Goal: Register for event/course

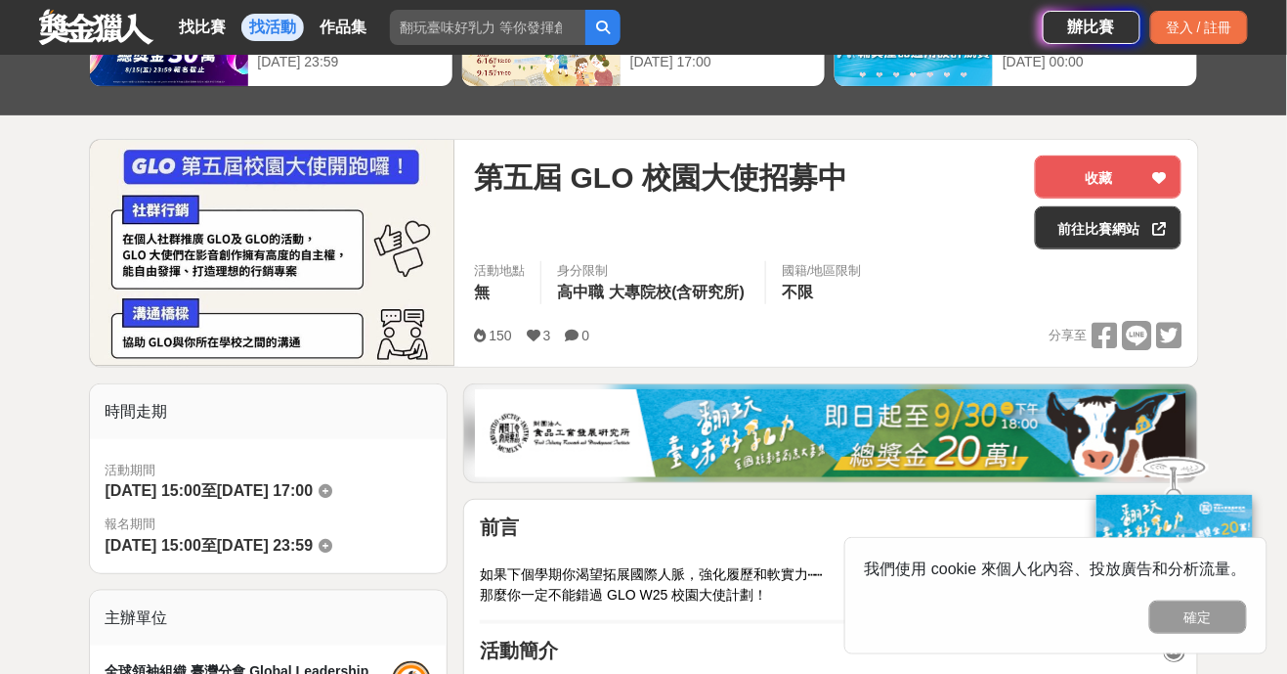
scroll to position [152, 0]
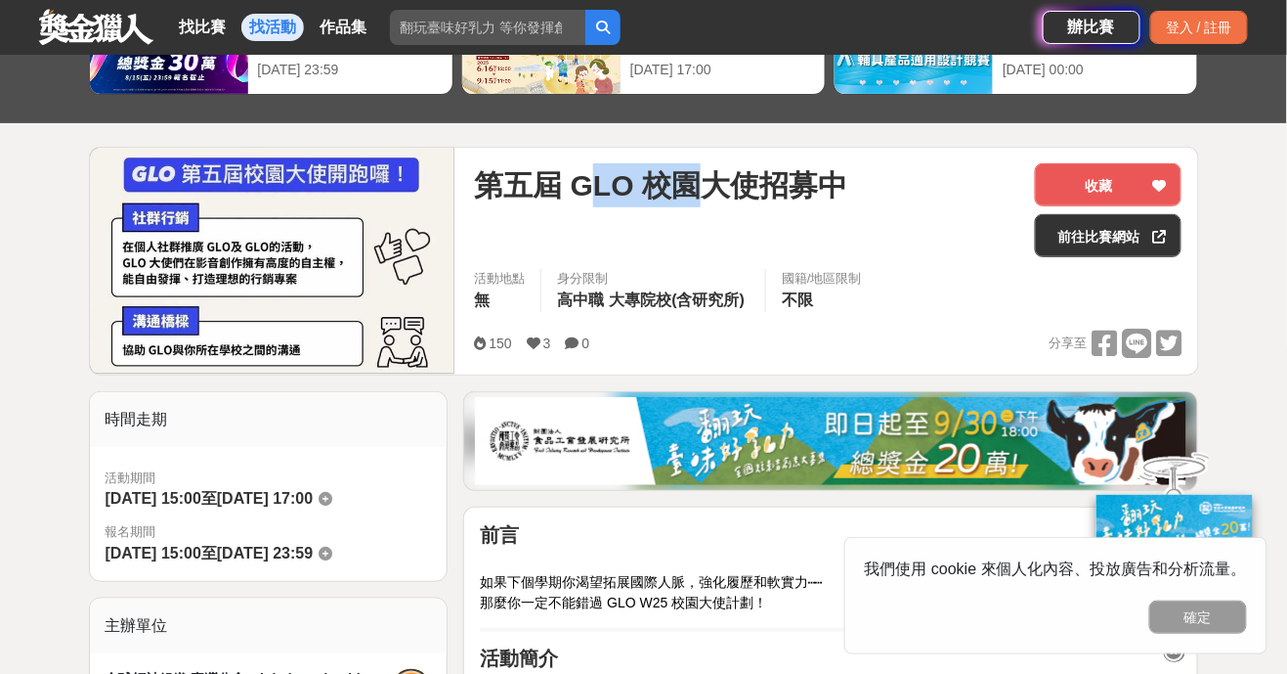
click at [587, 193] on span "第五屆 GLO 校園大使招募中" at bounding box center [660, 185] width 373 height 44
click at [1133, 236] on link "前往比賽網站" at bounding box center [1108, 235] width 147 height 43
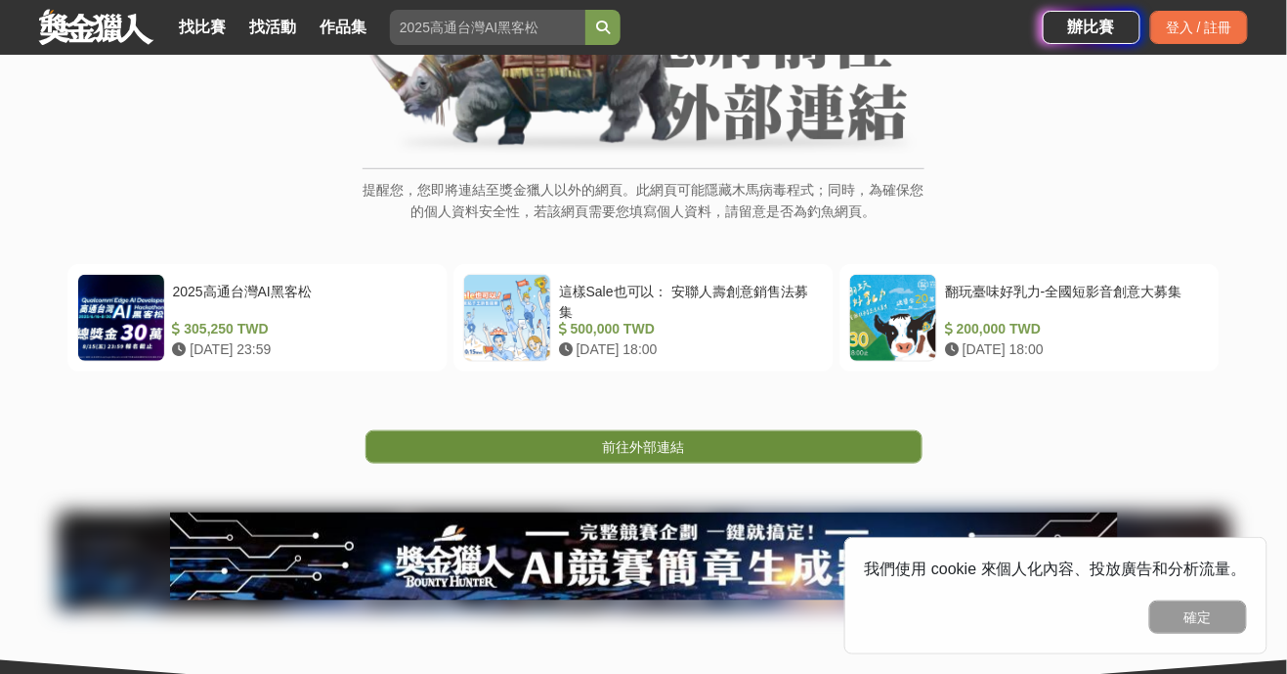
click at [611, 447] on span "前往外部連結" at bounding box center [644, 447] width 82 height 16
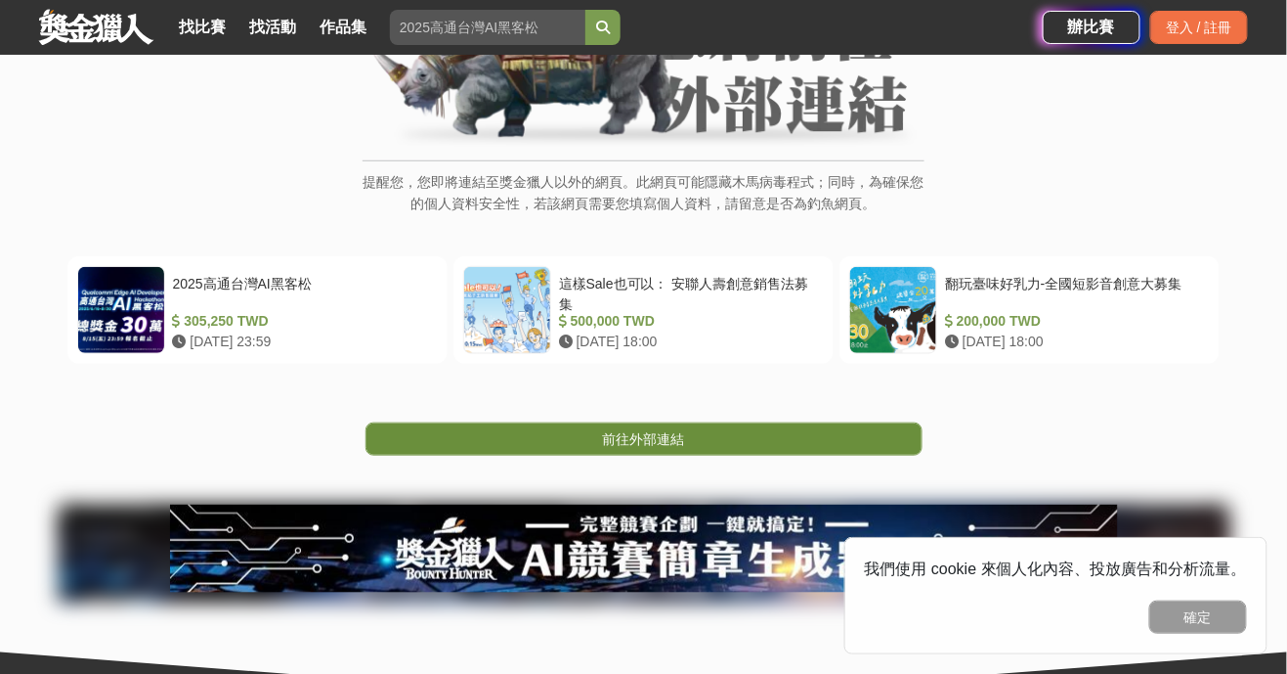
scroll to position [331, 0]
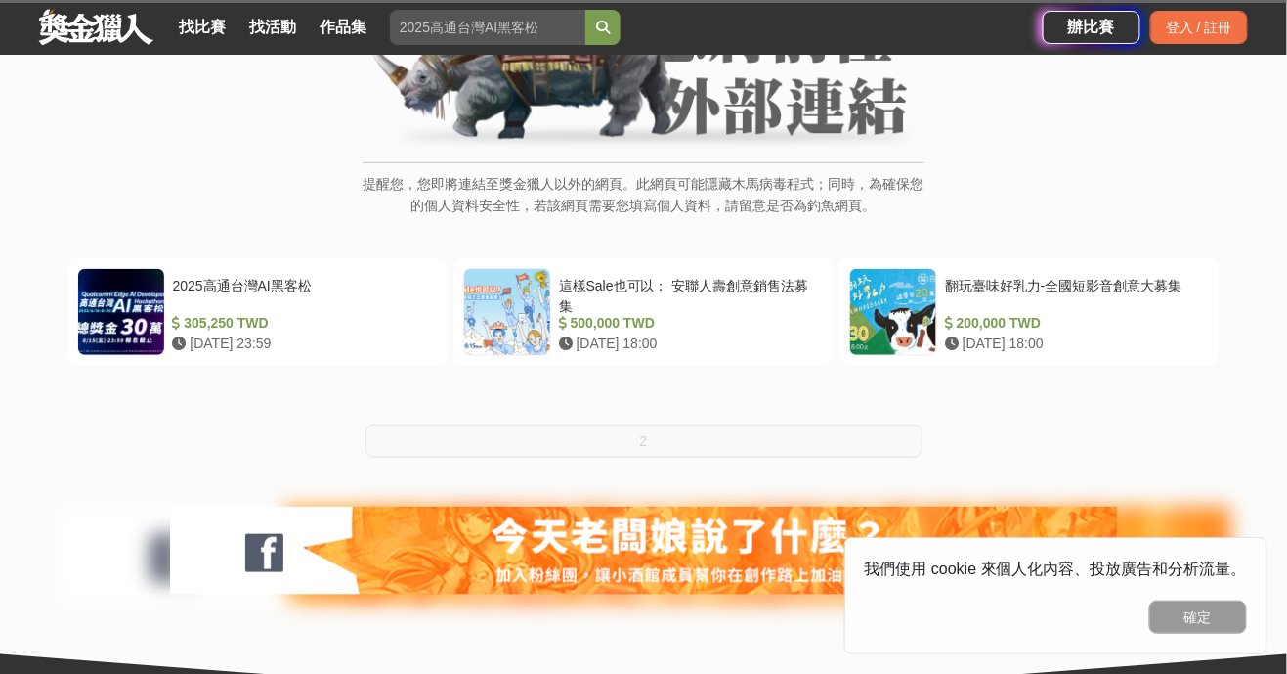
scroll to position [269, 0]
